Goal: Transaction & Acquisition: Obtain resource

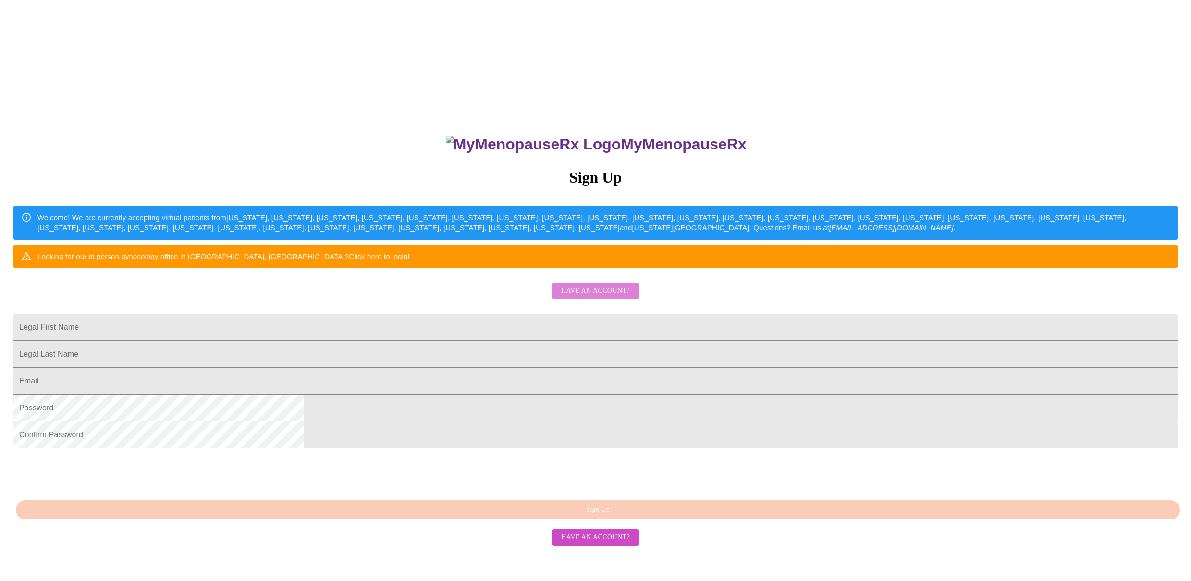
click at [591, 297] on span "Have an account?" at bounding box center [595, 291] width 69 height 12
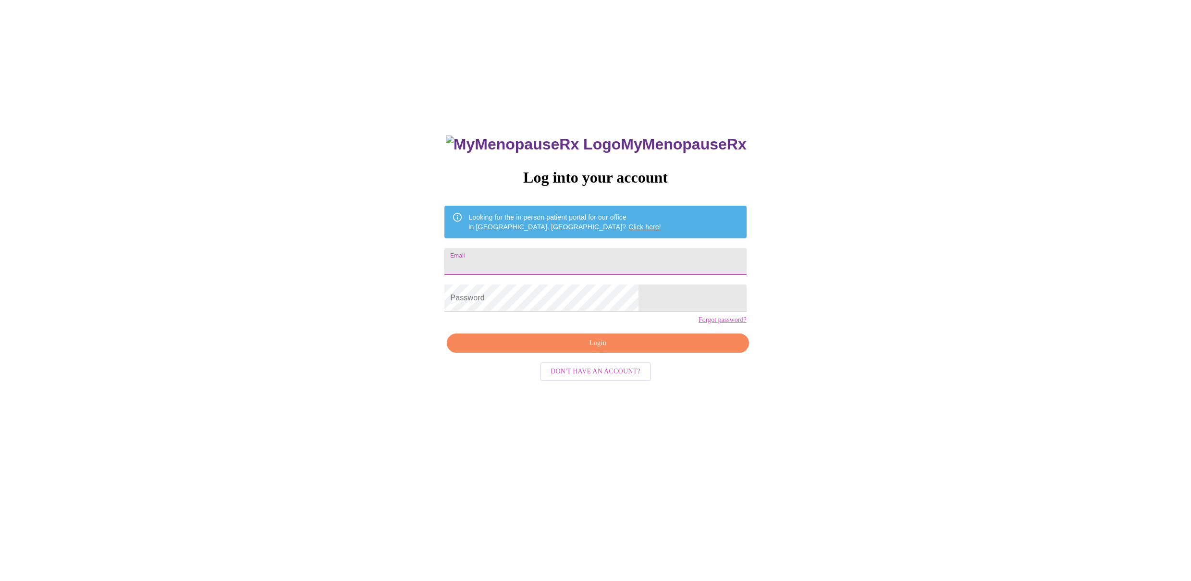
click at [586, 248] on input "Email" at bounding box center [595, 261] width 302 height 27
click at [585, 254] on input "Email" at bounding box center [595, 261] width 302 height 27
click at [555, 257] on input "Email" at bounding box center [595, 261] width 302 height 27
type input "[PERSON_NAME][EMAIL_ADDRESS][DOMAIN_NAME]"
click at [566, 349] on span "Login" at bounding box center [598, 343] width 280 height 12
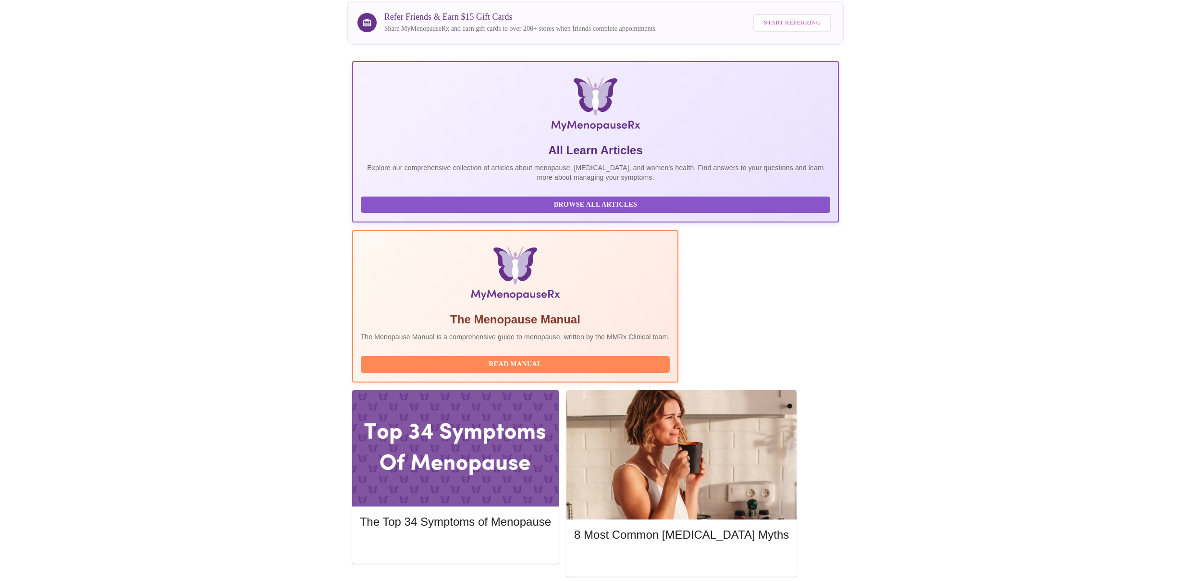
scroll to position [146, 0]
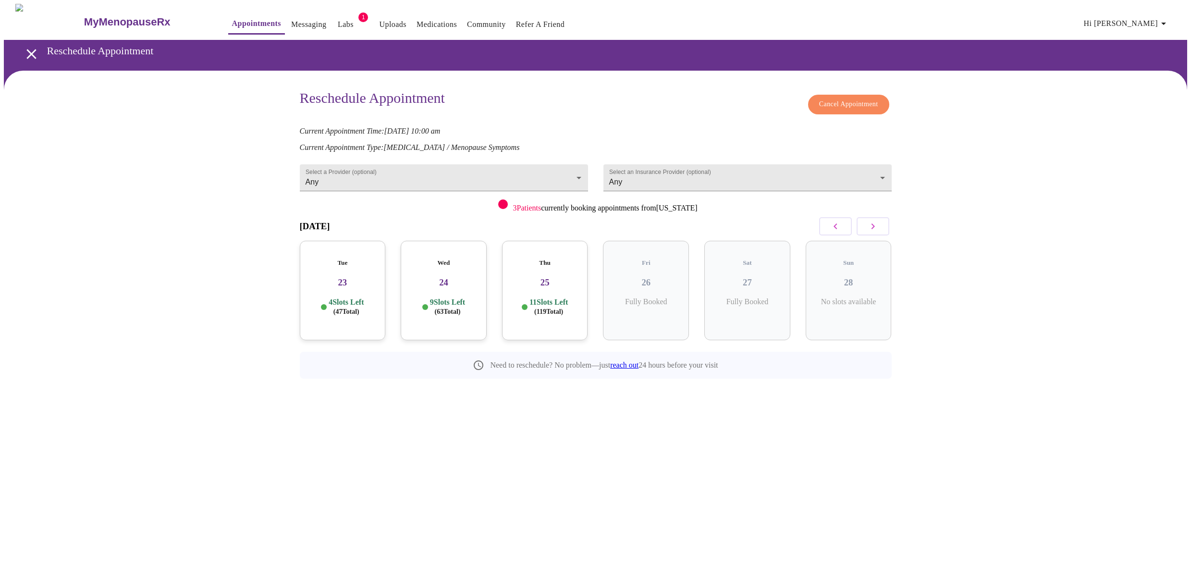
click at [874, 224] on icon "button" at bounding box center [873, 226] width 12 height 12
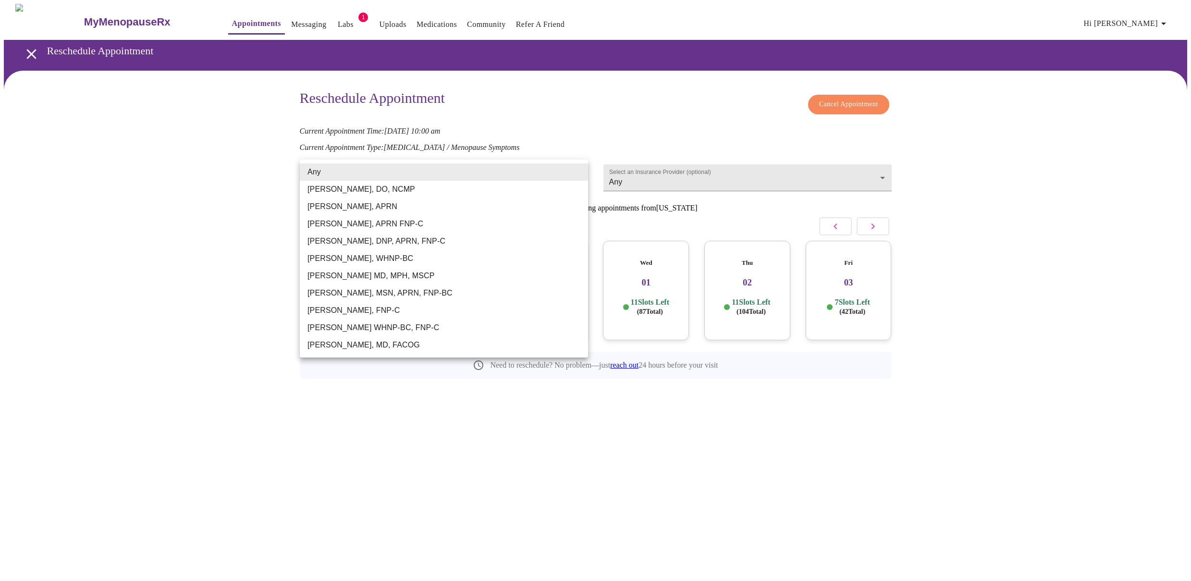
click at [334, 163] on body "MyMenopauseRx Appointments Messaging Labs 1 Uploads Medications Community Refer…" at bounding box center [595, 213] width 1183 height 418
click at [22, 49] on div at bounding box center [595, 290] width 1191 height 581
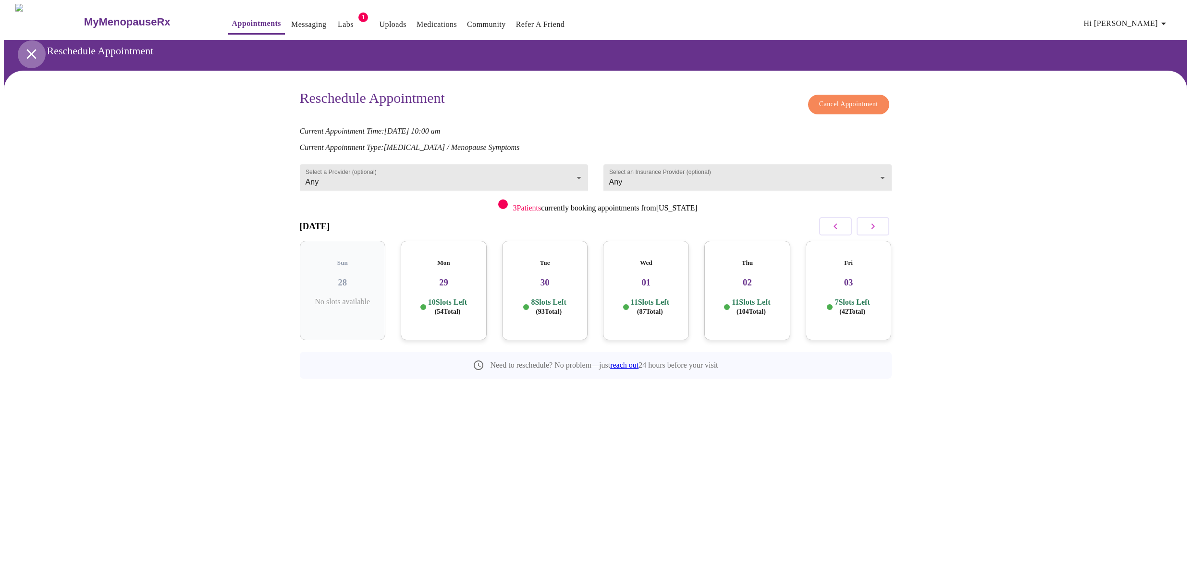
click at [28, 50] on icon "open drawer" at bounding box center [31, 54] width 10 height 10
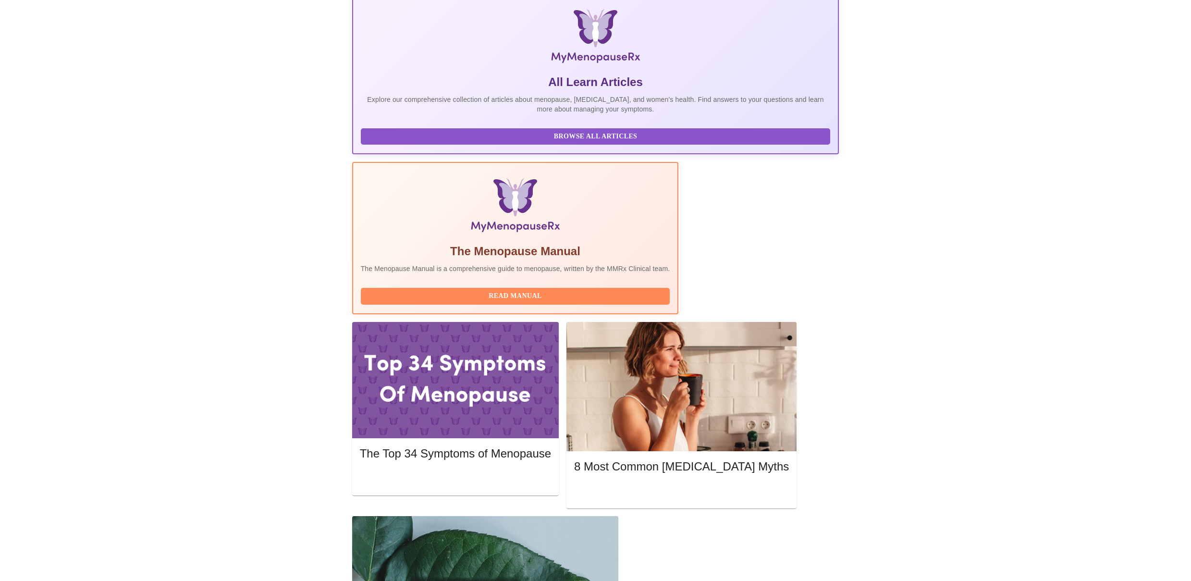
scroll to position [137, 0]
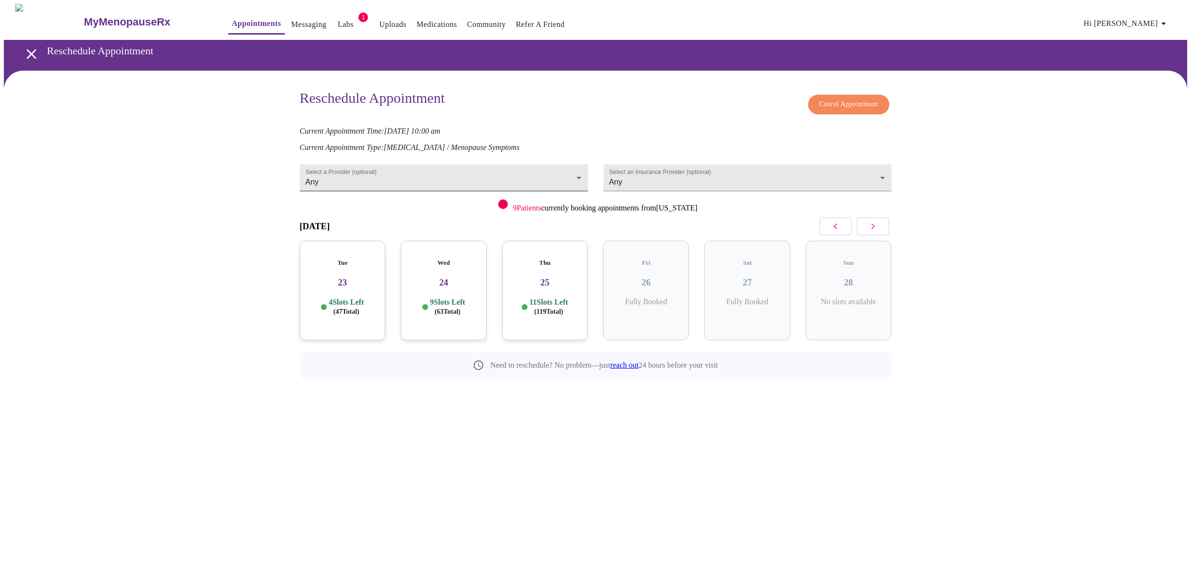
click at [393, 182] on body "MyMenopauseRx Appointments Messaging Labs 1 Uploads Medications Community Refer…" at bounding box center [595, 213] width 1183 height 418
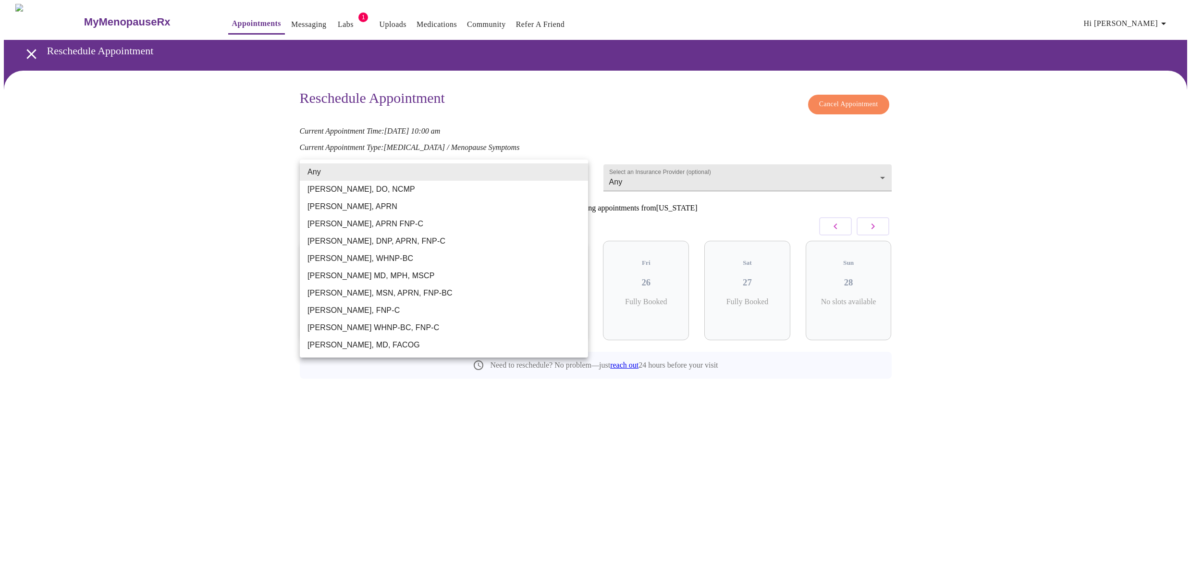
click at [442, 306] on li "[PERSON_NAME], FNP-C" at bounding box center [444, 310] width 288 height 17
type input "[PERSON_NAME], FNP-C"
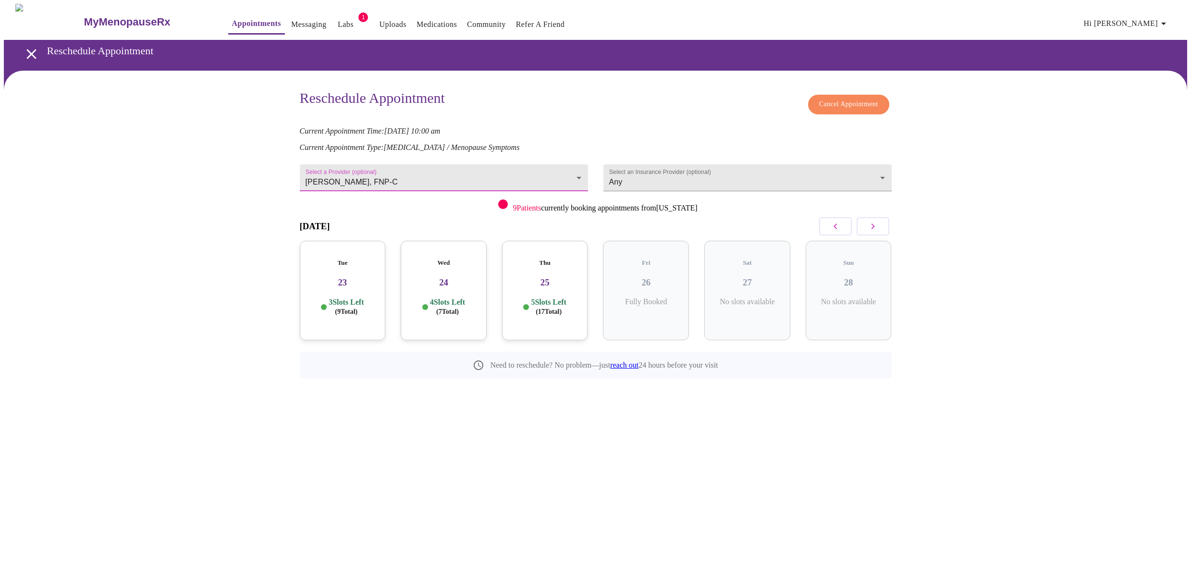
click at [877, 223] on icon "button" at bounding box center [873, 226] width 12 height 12
click at [537, 280] on div "Tue 30 4 Slots Left ( 14 Total)" at bounding box center [545, 290] width 86 height 99
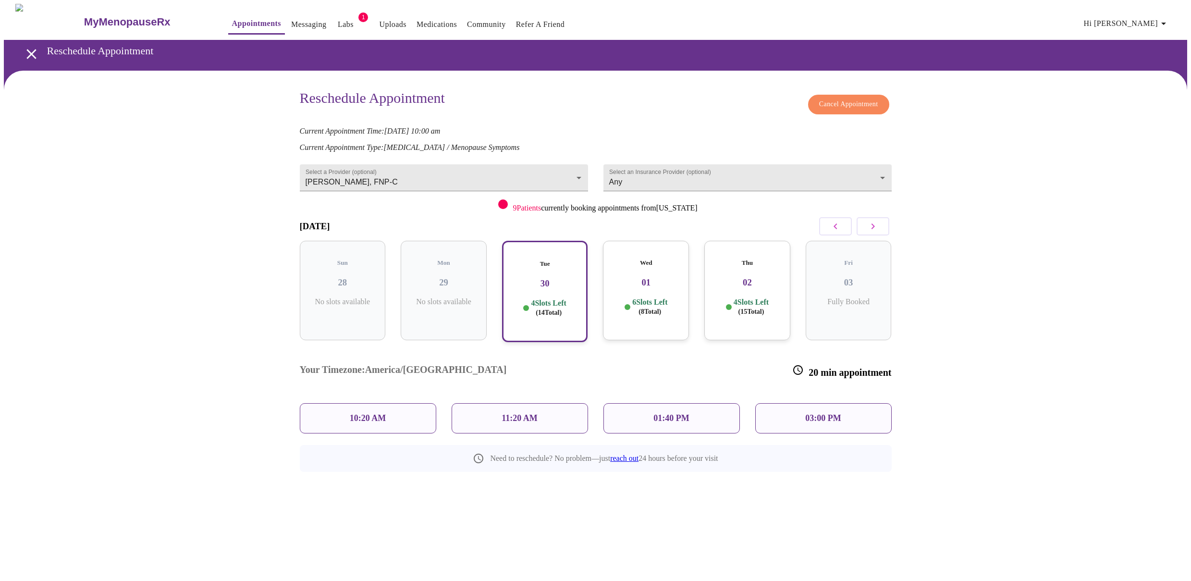
click at [649, 277] on h3 "01" at bounding box center [645, 282] width 71 height 11
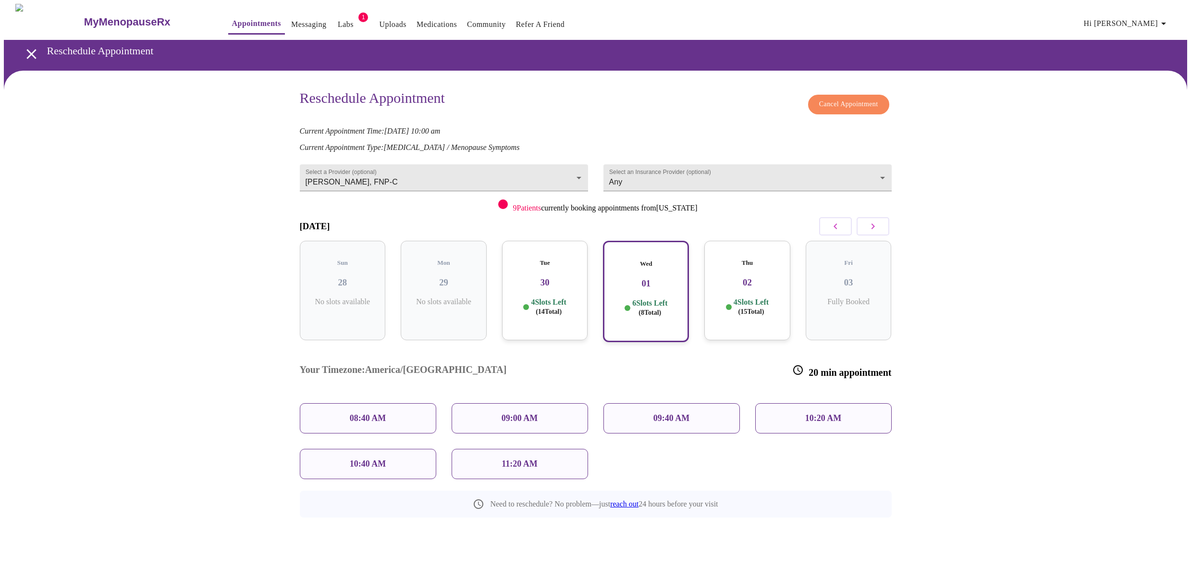
click at [747, 297] on p "4 Slots Left ( 15 Total)" at bounding box center [750, 306] width 35 height 19
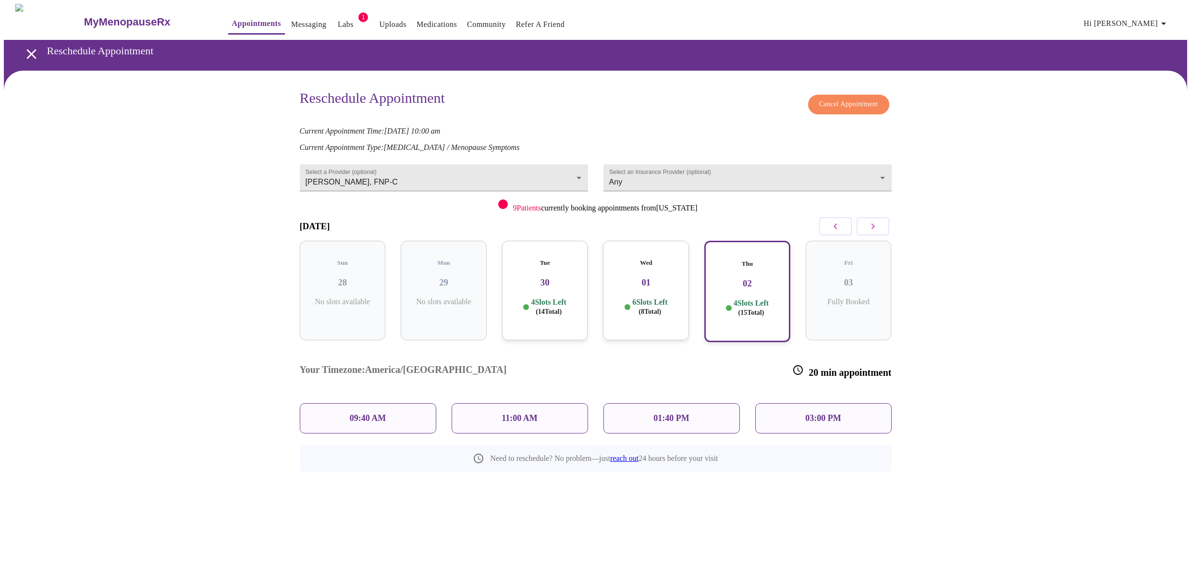
click at [653, 284] on div "Wed 01 6 Slots Left ( 8 Total)" at bounding box center [646, 290] width 86 height 99
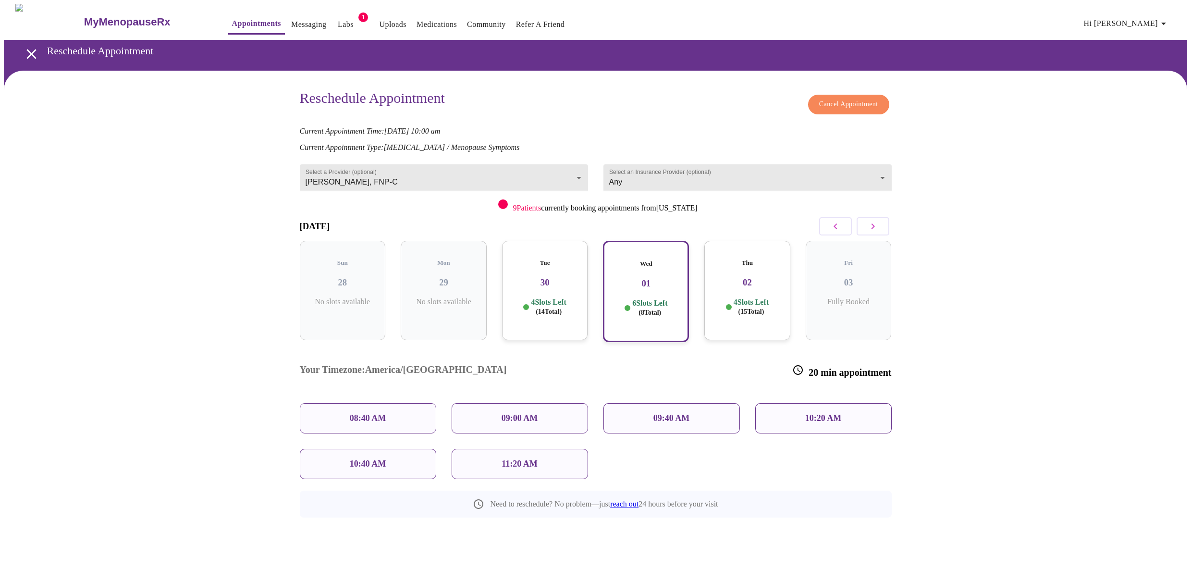
click at [554, 258] on div "Tue 30 4 Slots Left ( 14 Total)" at bounding box center [545, 290] width 86 height 99
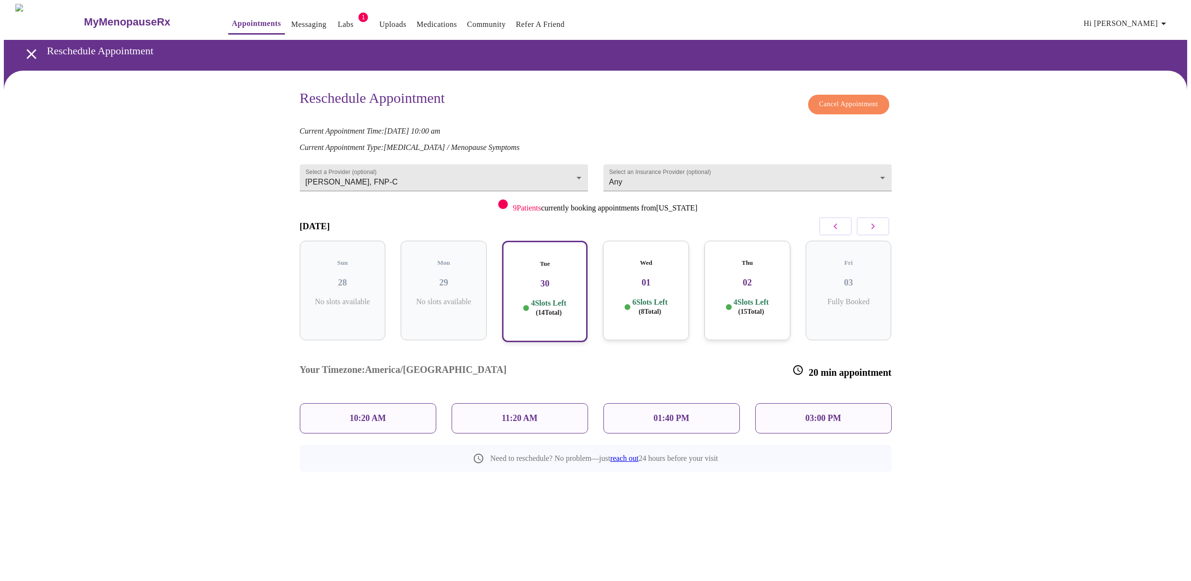
click at [366, 413] on p "10:20 AM" at bounding box center [368, 418] width 37 height 10
click at [583, 490] on span "Reschedule Appointment" at bounding box center [596, 496] width 72 height 12
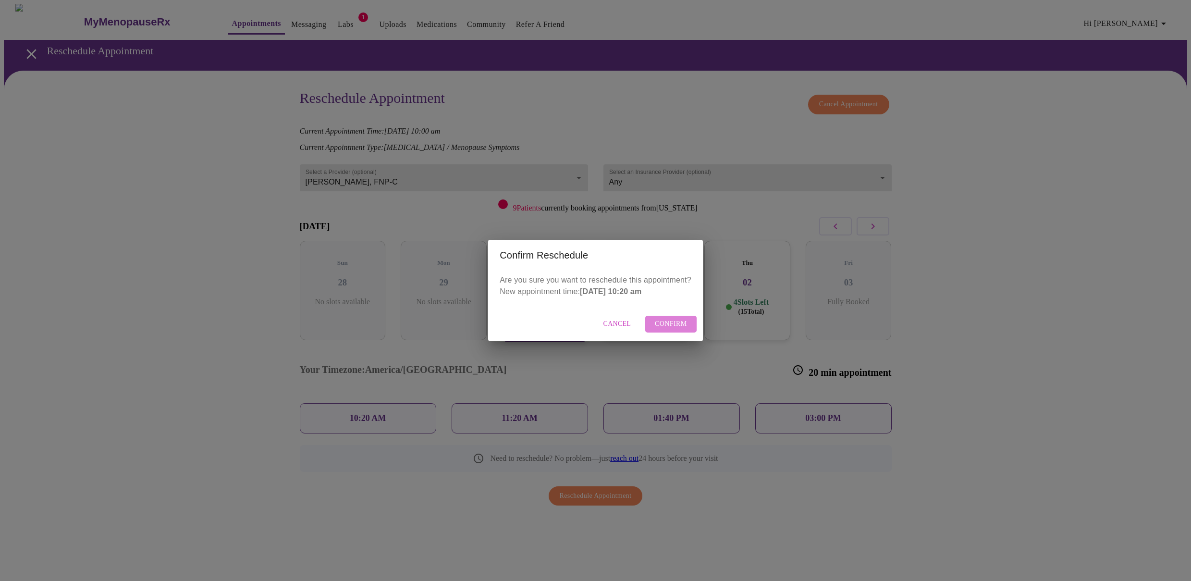
click at [680, 325] on span "Confirm" at bounding box center [671, 324] width 32 height 12
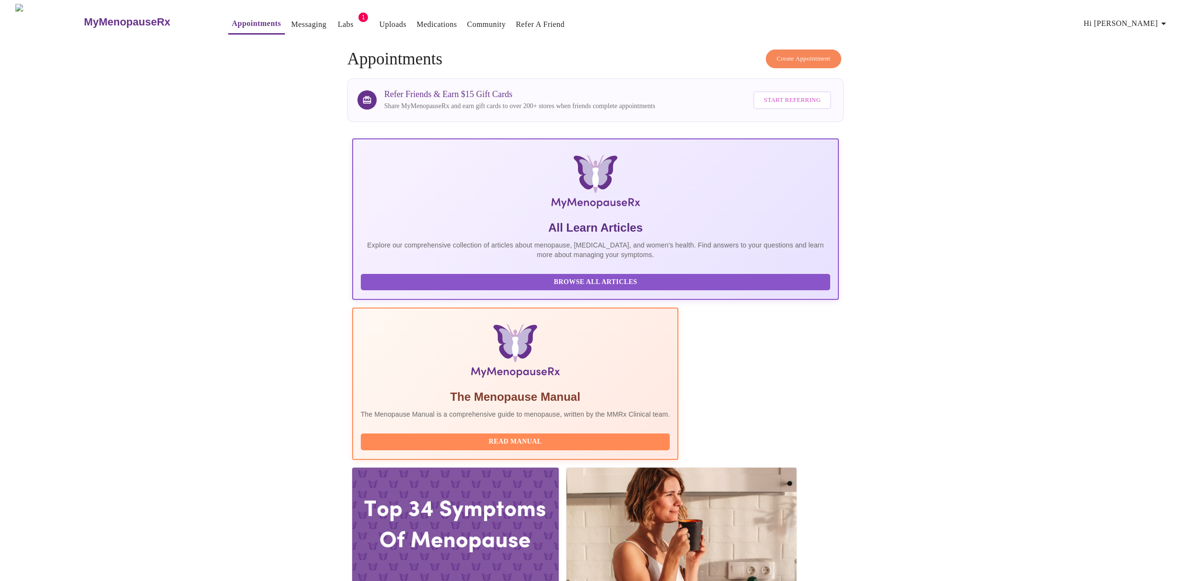
click at [338, 18] on link "Labs" at bounding box center [346, 24] width 16 height 13
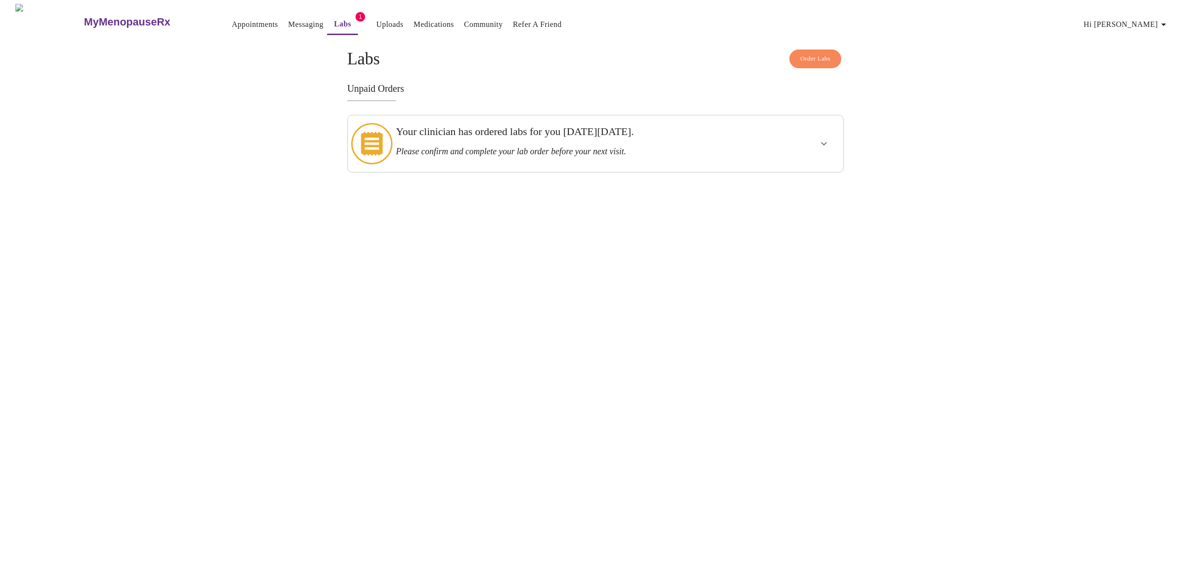
click at [511, 138] on h3 "Your clinician has ordered labs for you on Friday, July 18th." at bounding box center [571, 131] width 351 height 12
click at [825, 142] on icon "show more" at bounding box center [824, 143] width 6 height 3
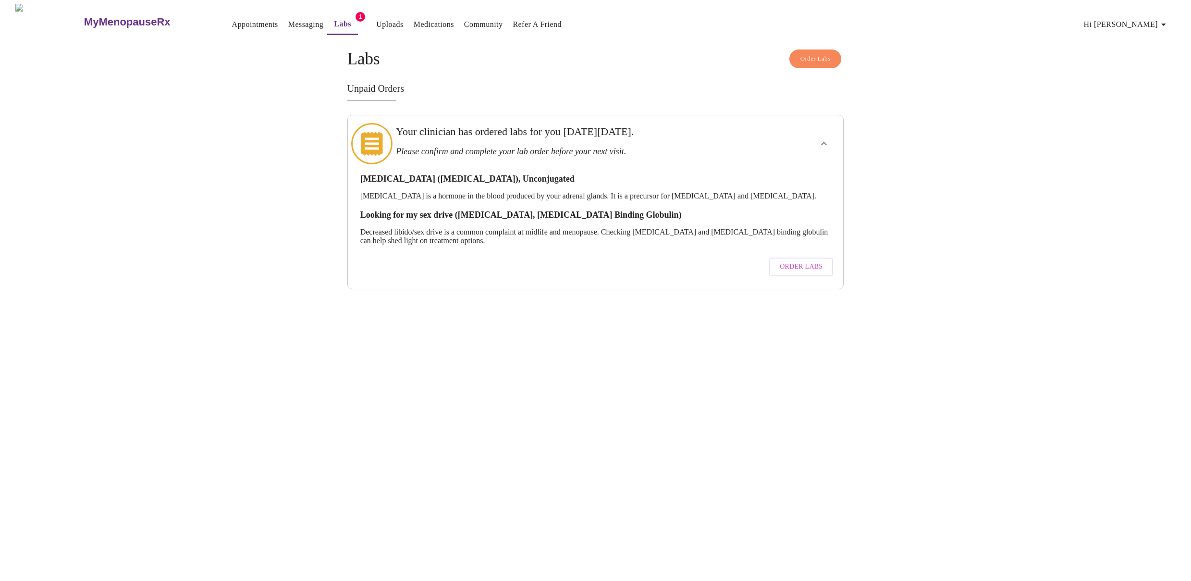
click at [794, 261] on span "Order Labs" at bounding box center [801, 267] width 43 height 12
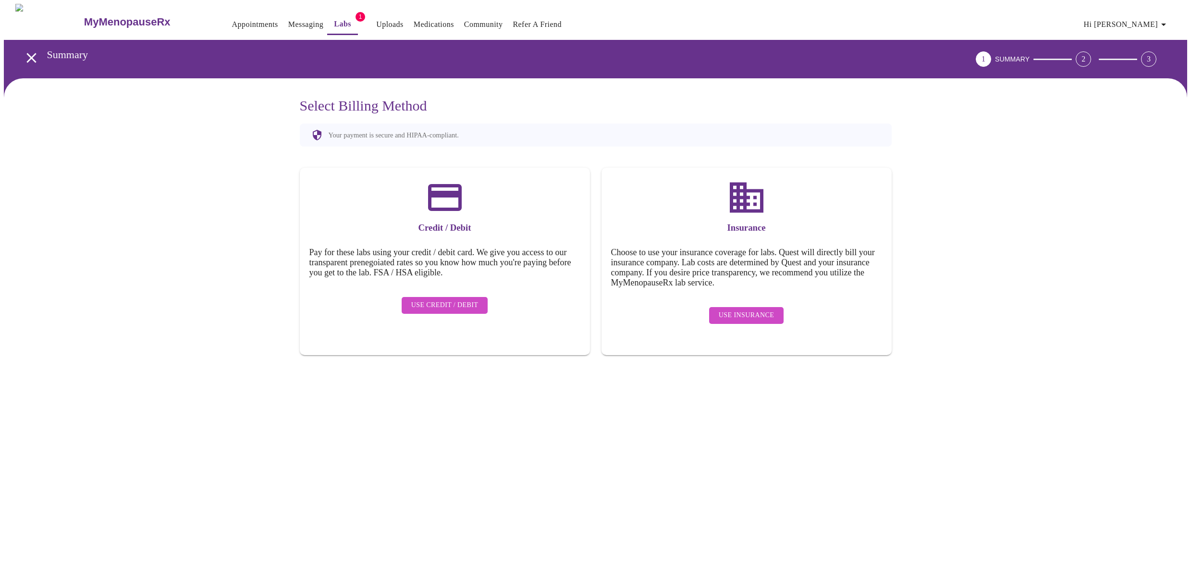
click at [736, 309] on span "Use Insurance" at bounding box center [746, 315] width 55 height 12
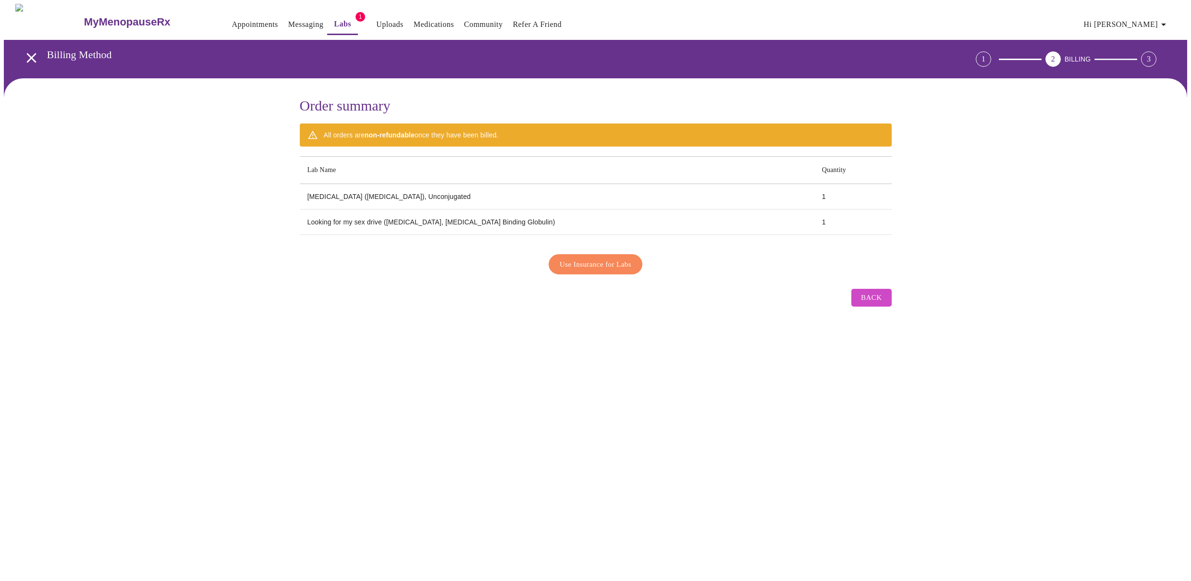
click at [588, 263] on span "Use Insurance for Labs" at bounding box center [596, 264] width 72 height 12
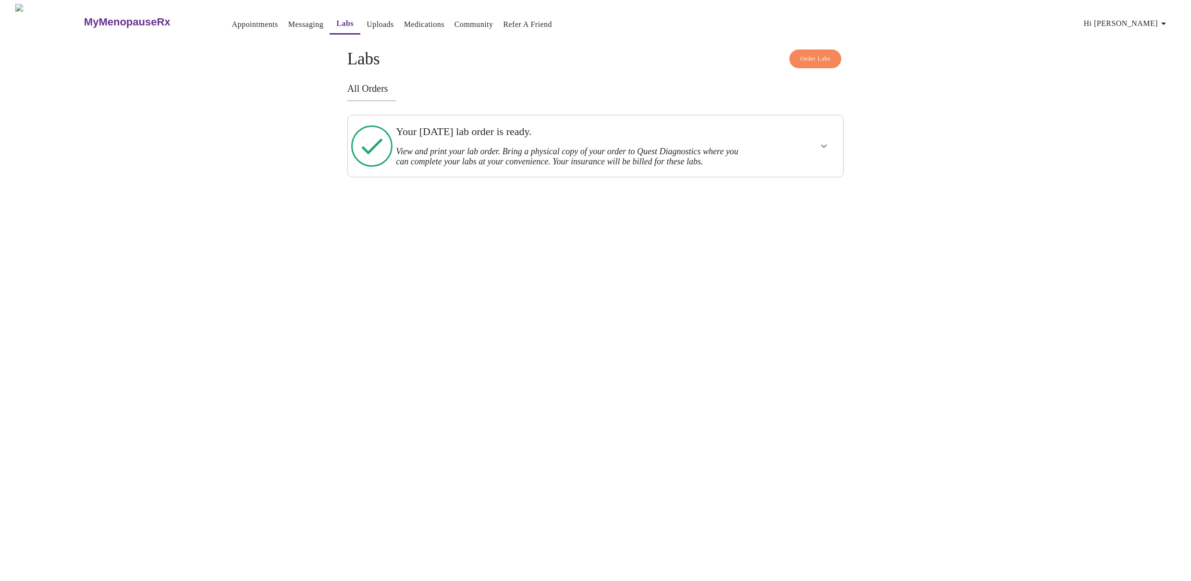
click at [828, 147] on icon "show more" at bounding box center [824, 146] width 12 height 12
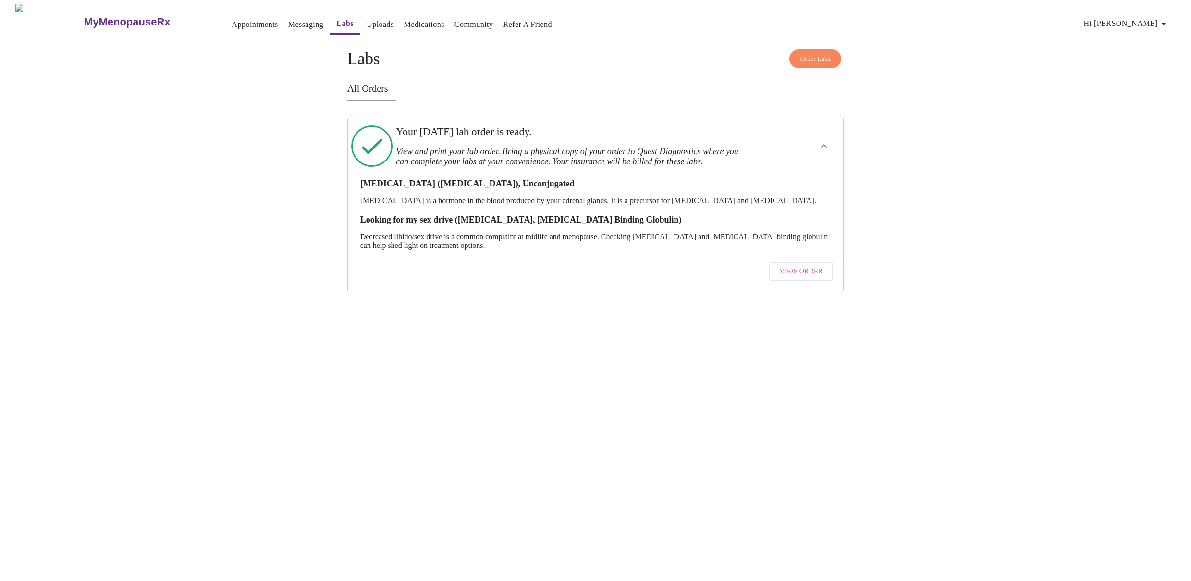
click at [800, 272] on span "View Order" at bounding box center [801, 272] width 43 height 12
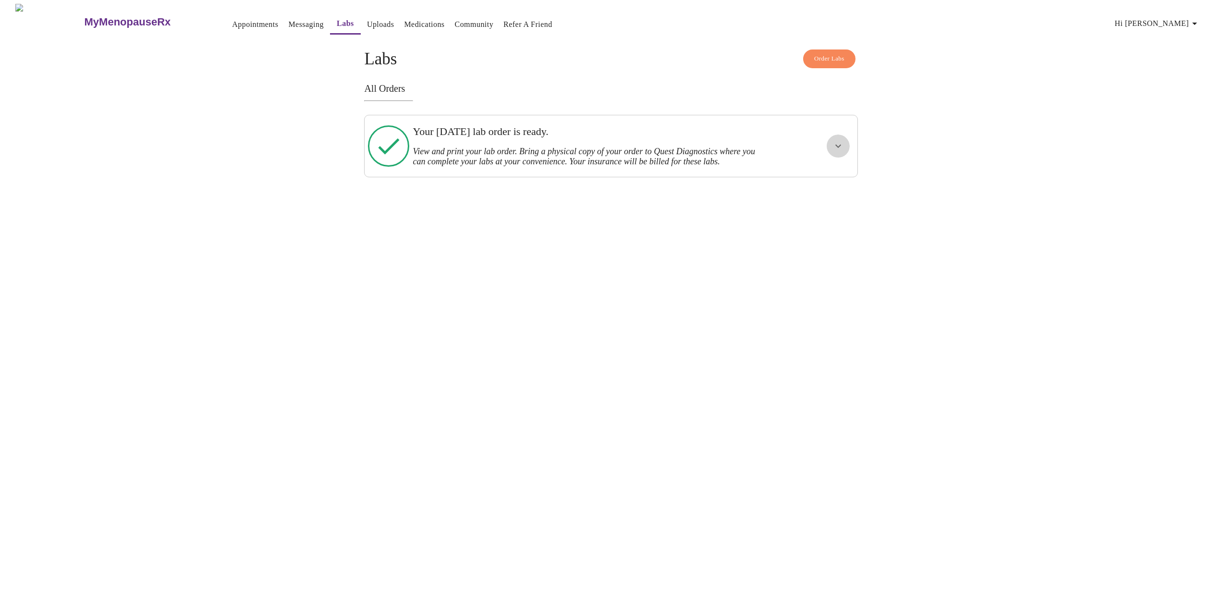
click at [841, 143] on icon "show more" at bounding box center [838, 146] width 12 height 12
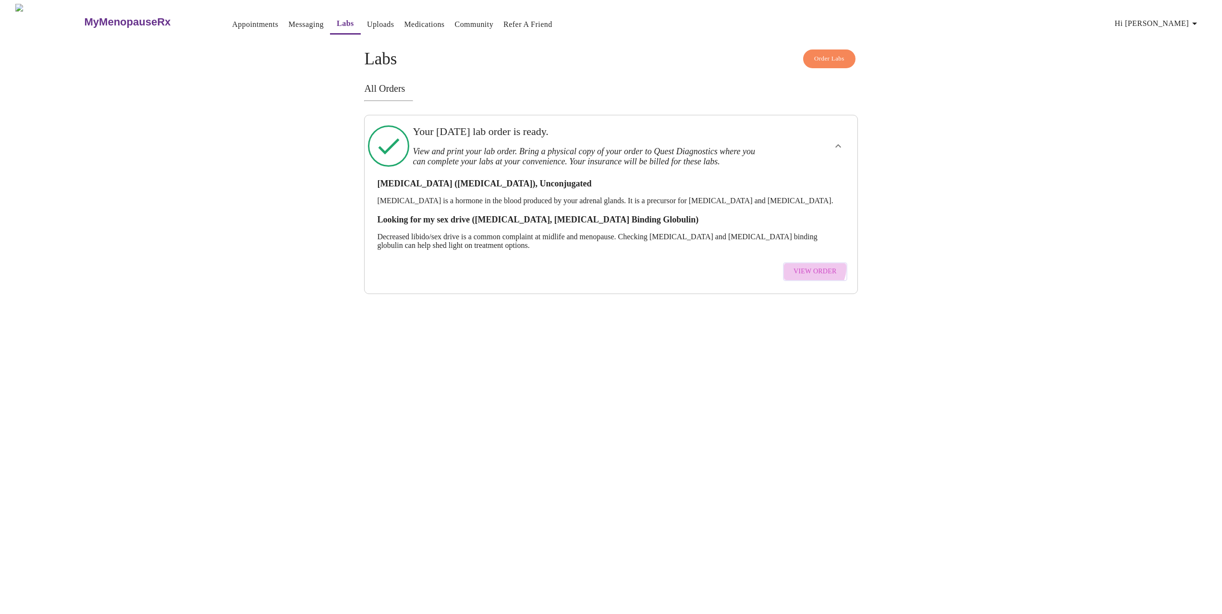
click at [816, 272] on span "View Order" at bounding box center [814, 272] width 43 height 12
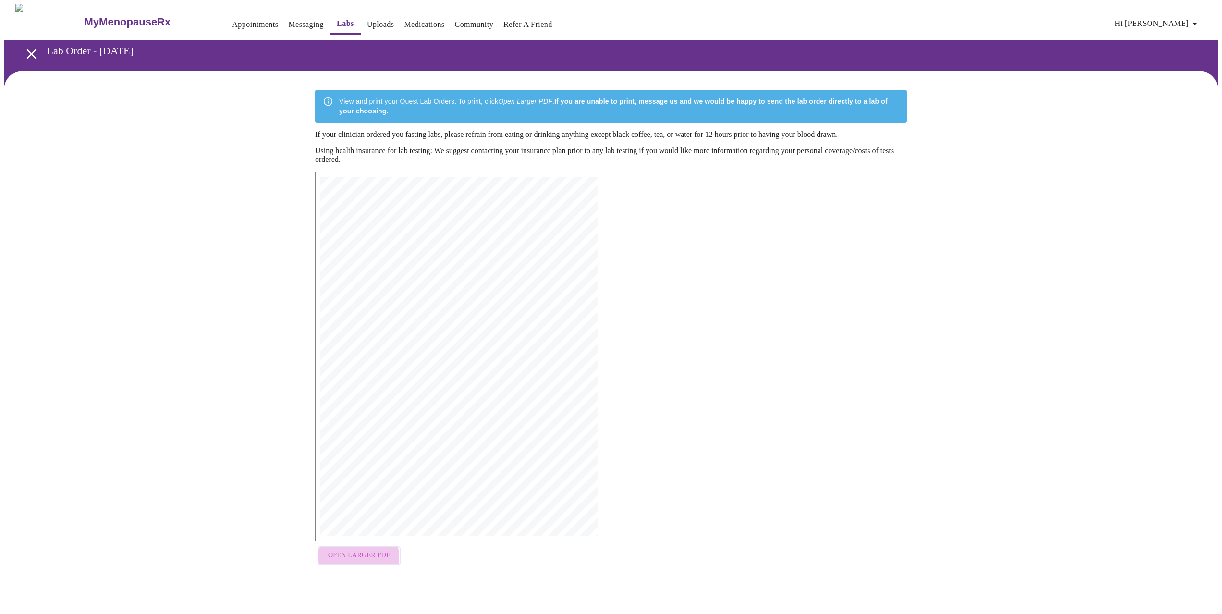
click at [343, 559] on span "Open Larger PDF" at bounding box center [359, 555] width 62 height 12
click at [26, 52] on icon "open drawer" at bounding box center [31, 54] width 10 height 10
